Goal: Download file/media

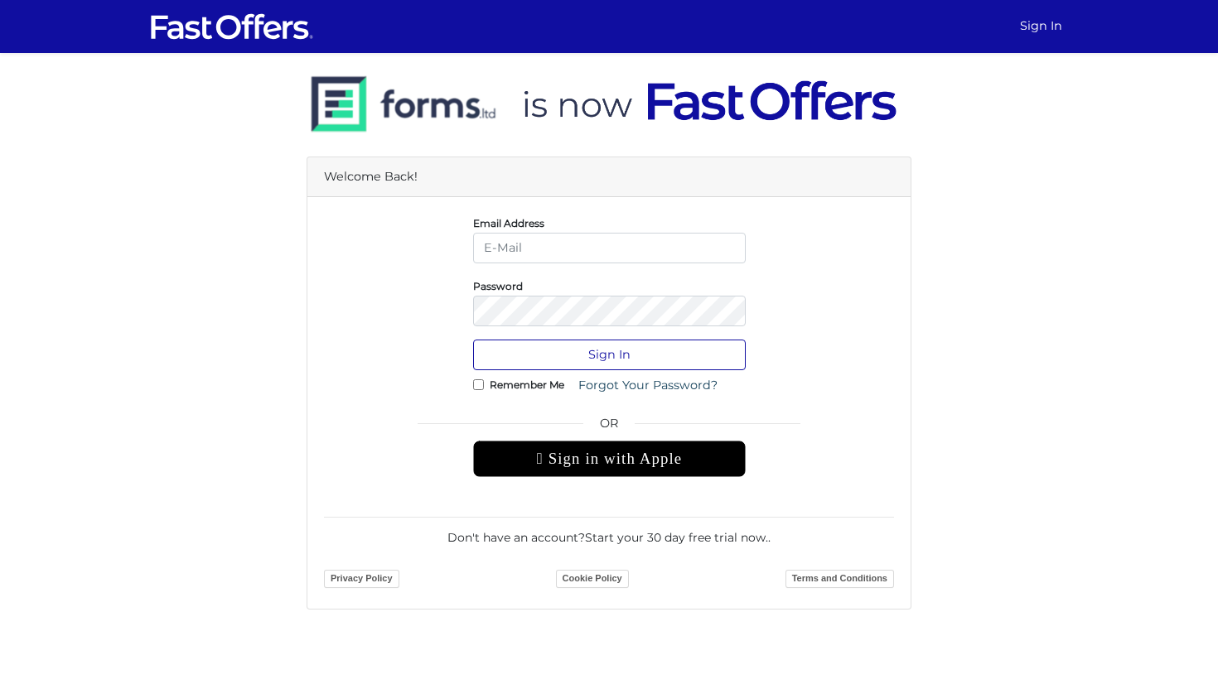
type input "[PERSON_NAME][EMAIL_ADDRESS][DOMAIN_NAME]"
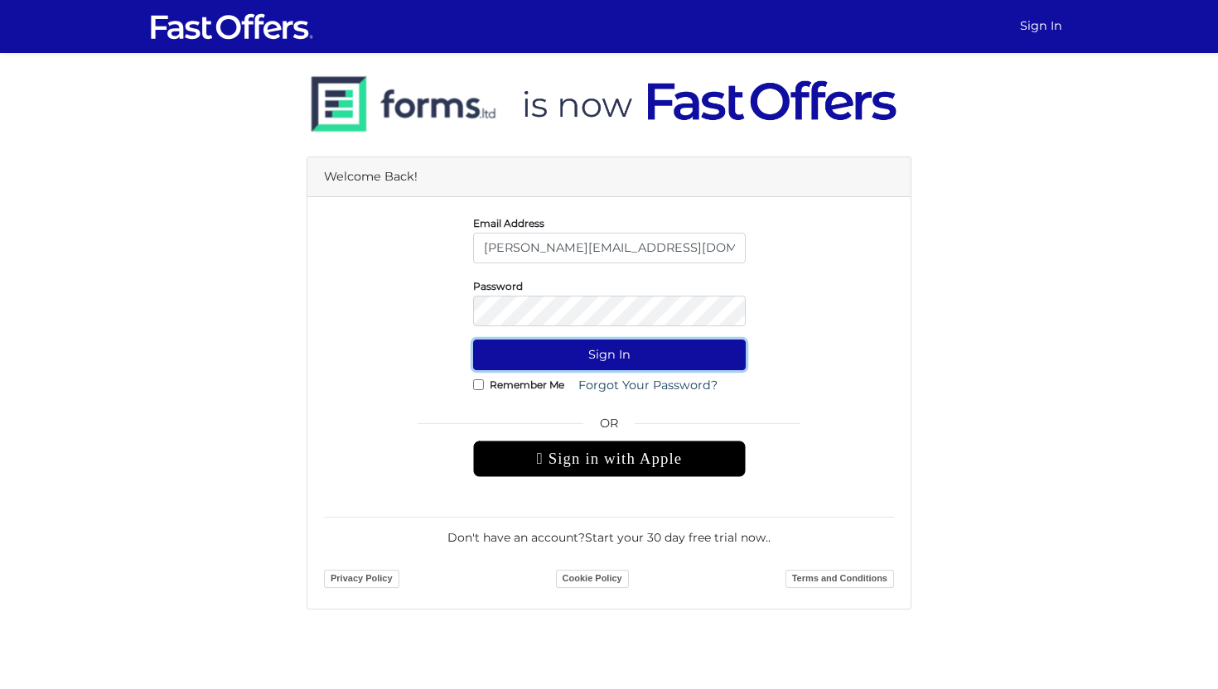
click at [554, 348] on button "Sign In" at bounding box center [609, 355] width 273 height 31
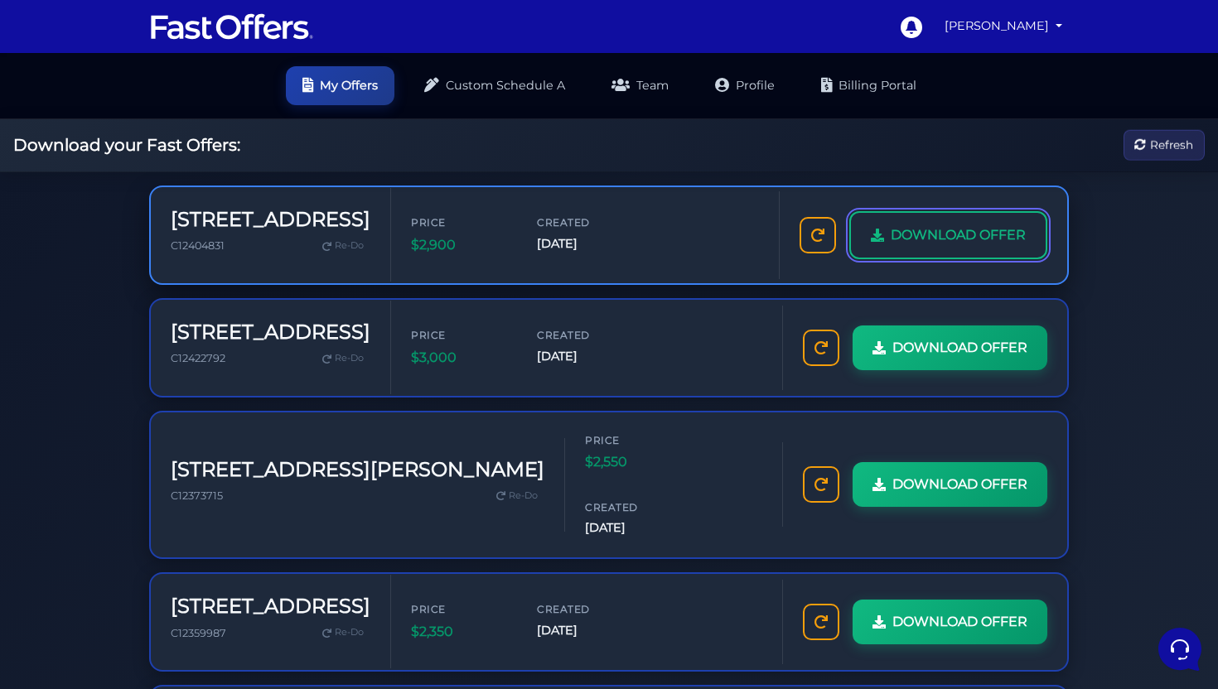
click at [909, 242] on span "DOWNLOAD OFFER" at bounding box center [957, 235] width 135 height 22
